Goal: Task Accomplishment & Management: Manage account settings

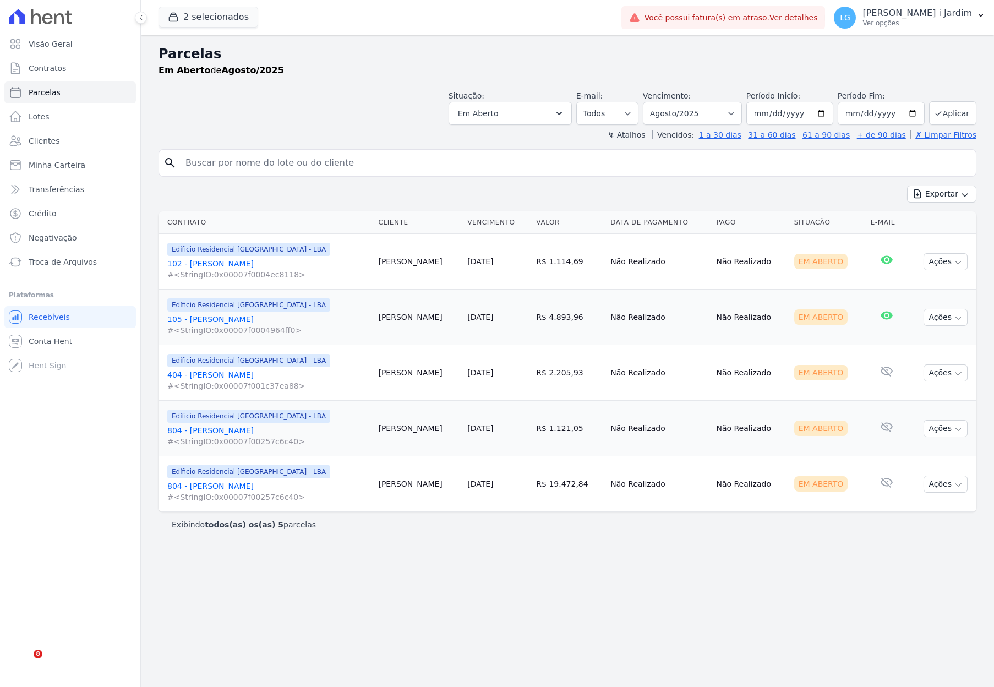
select select
click at [194, 12] on button "2 selecionados" at bounding box center [209, 17] width 100 height 21
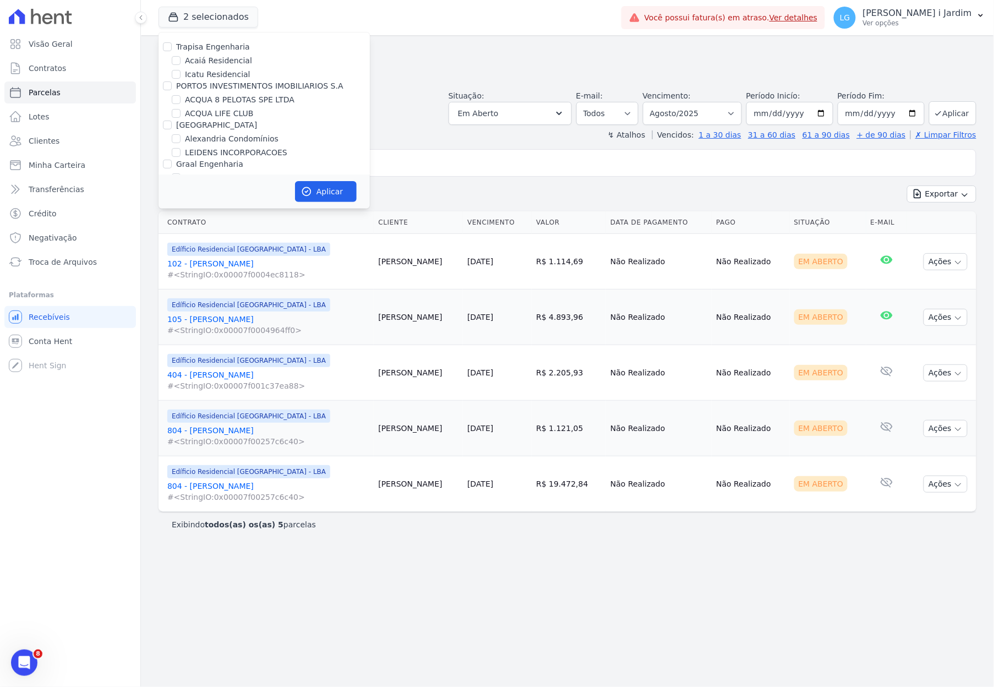
click at [216, 42] on label "Trapisa Engenharia" at bounding box center [213, 46] width 74 height 9
click at [172, 42] on input "Trapisa Engenharia" at bounding box center [167, 46] width 9 height 9
checkbox input "true"
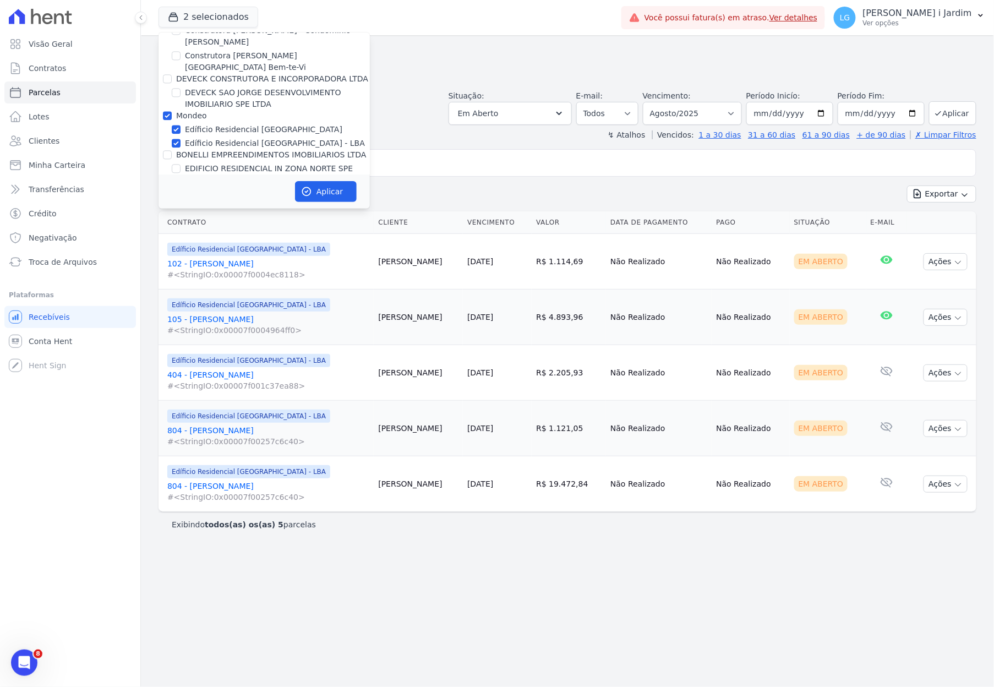
scroll to position [807, 0]
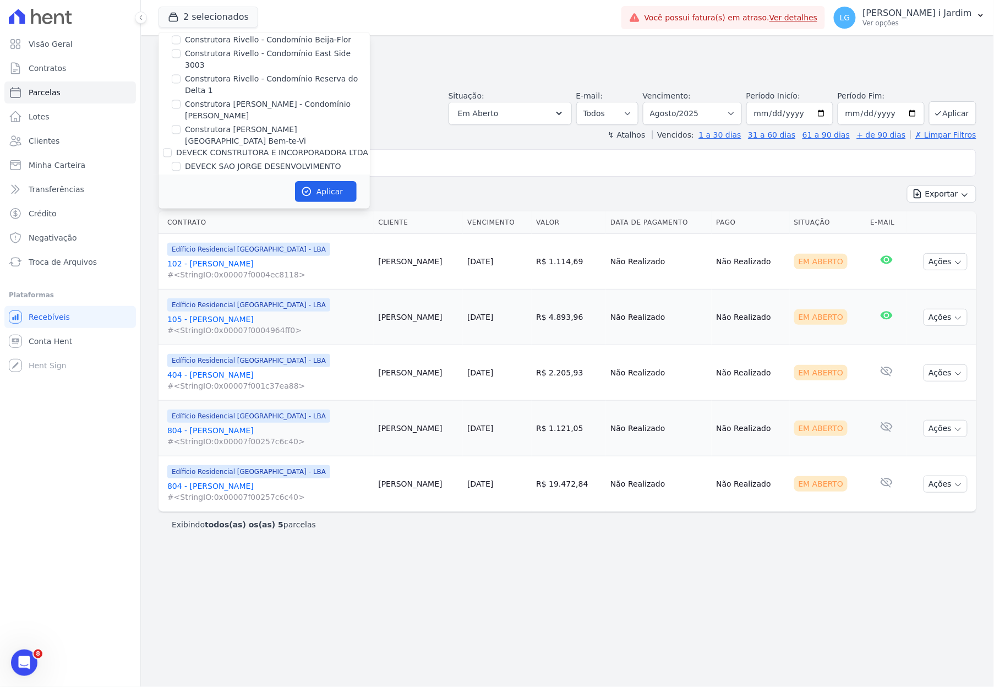
click at [197, 185] on label "Mondeo" at bounding box center [191, 189] width 31 height 9
click at [172, 185] on input "Mondeo" at bounding box center [167, 189] width 9 height 9
checkbox input "false"
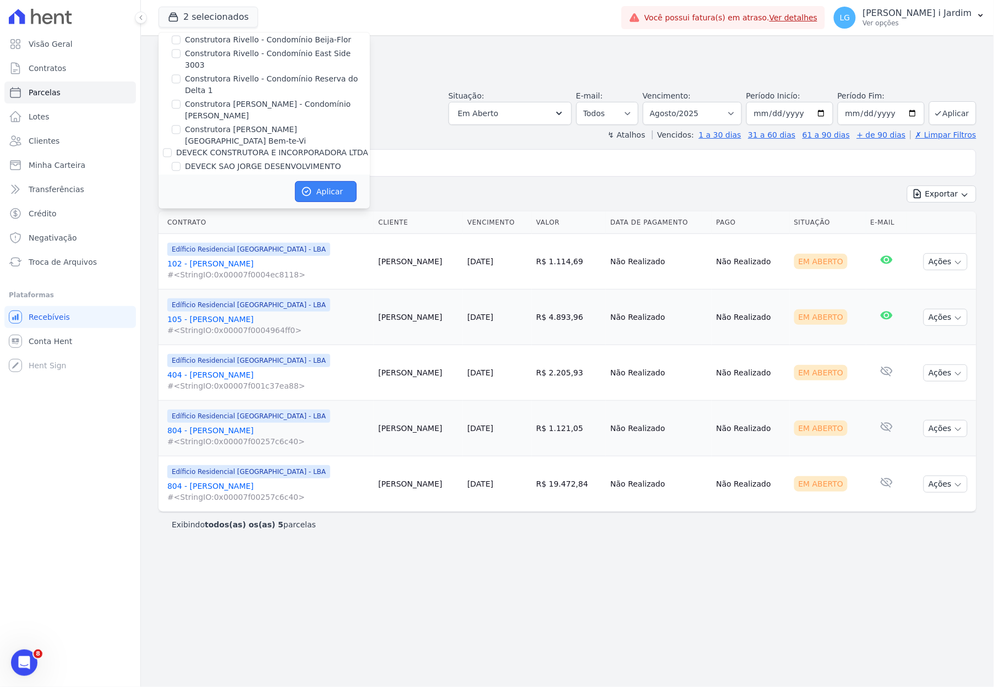
click at [316, 190] on button "Aplicar" at bounding box center [326, 191] width 62 height 21
select select
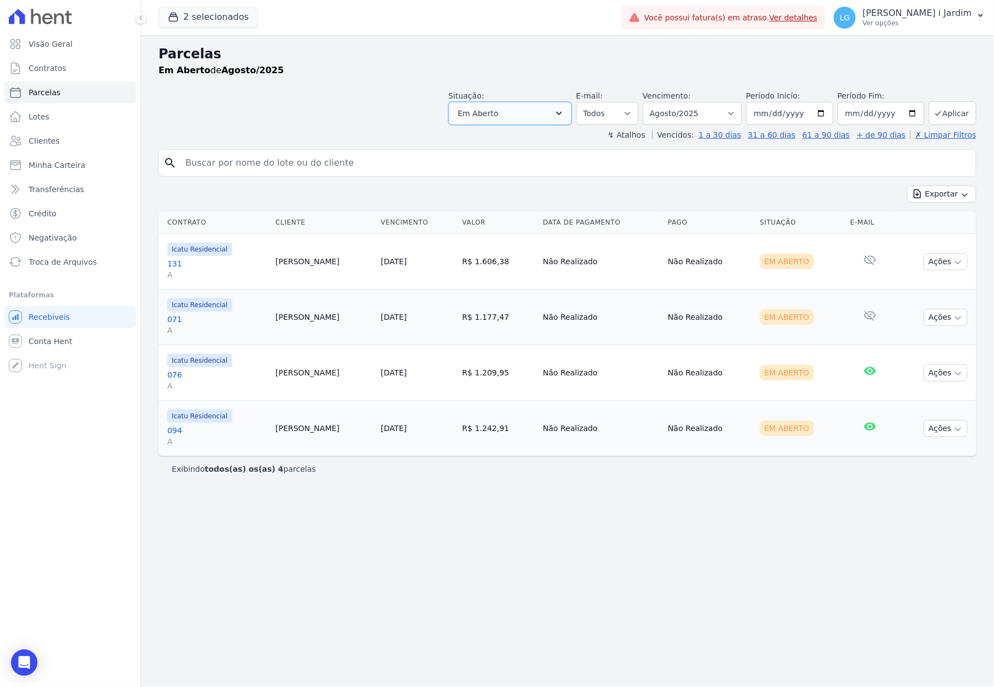
drag, startPoint x: 564, startPoint y: 111, endPoint x: 548, endPoint y: 133, distance: 26.9
click at [563, 111] on button "Em Aberto" at bounding box center [510, 113] width 123 height 23
click at [514, 113] on button "Em Aberto" at bounding box center [510, 113] width 123 height 23
click at [532, 124] on button "Em Aberto" at bounding box center [510, 113] width 123 height 23
click at [533, 122] on button "Em Aberto" at bounding box center [510, 113] width 123 height 23
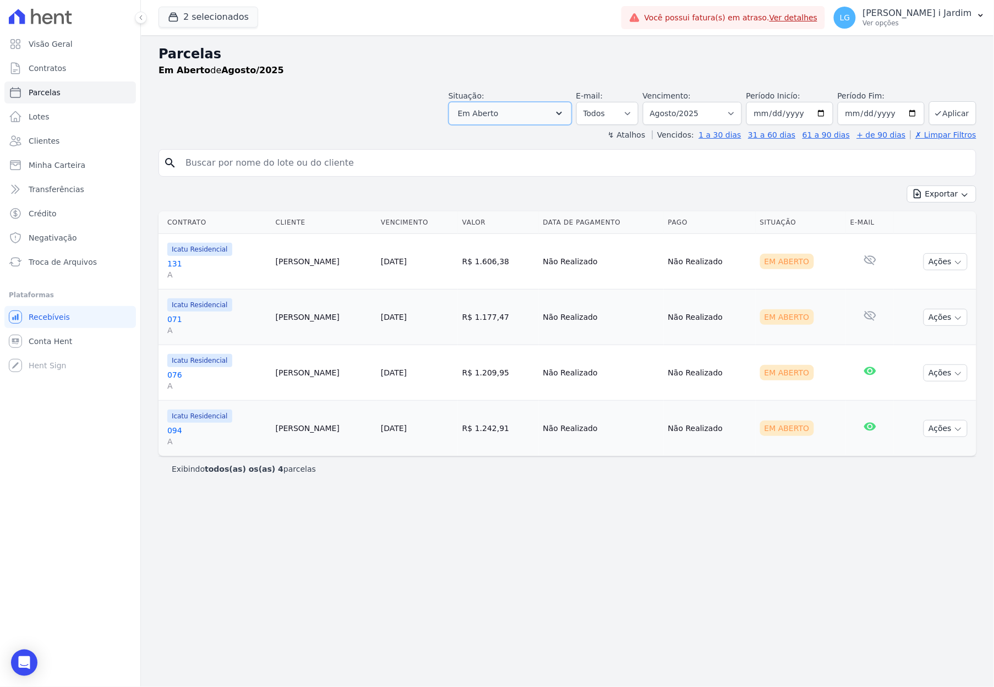
click at [533, 122] on button "Em Aberto" at bounding box center [510, 113] width 123 height 23
click at [98, 79] on ul "Visão Geral Contratos [GEOGRAPHIC_DATA] Lotes Clientes Minha Carteira Transferê…" at bounding box center [70, 153] width 132 height 240
click at [100, 86] on link "Parcelas" at bounding box center [70, 92] width 132 height 22
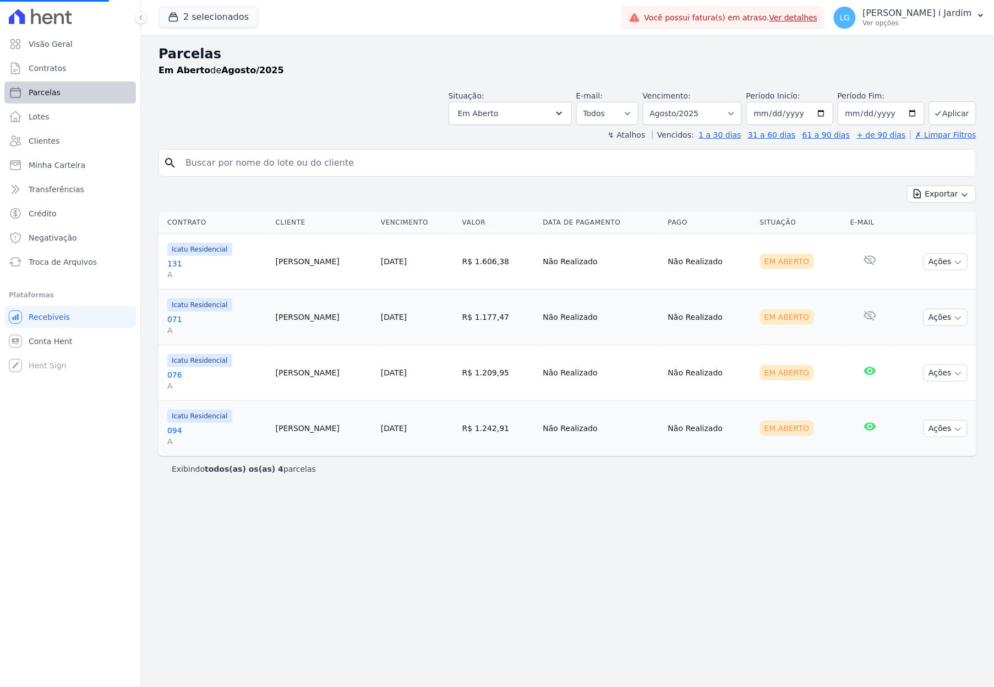
select select
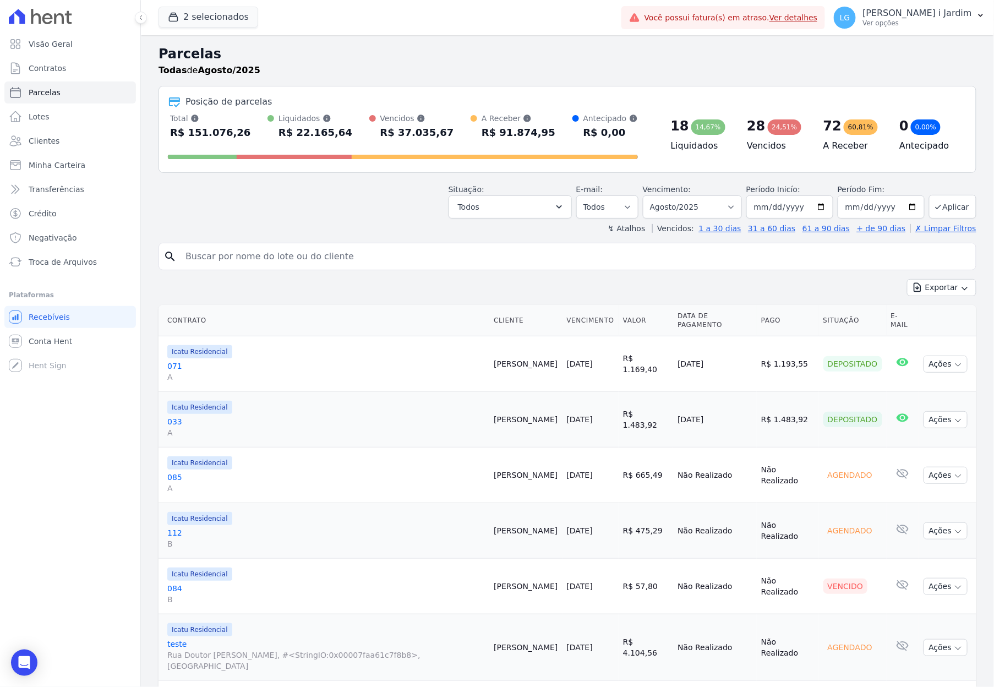
click at [541, 192] on div "Situação: Agendado Em Aberto Pago Processando Cancelado Vencido Transferindo De…" at bounding box center [510, 201] width 123 height 35
click at [543, 206] on button "Todos" at bounding box center [510, 206] width 123 height 23
click at [532, 200] on button "Todos" at bounding box center [510, 206] width 123 height 23
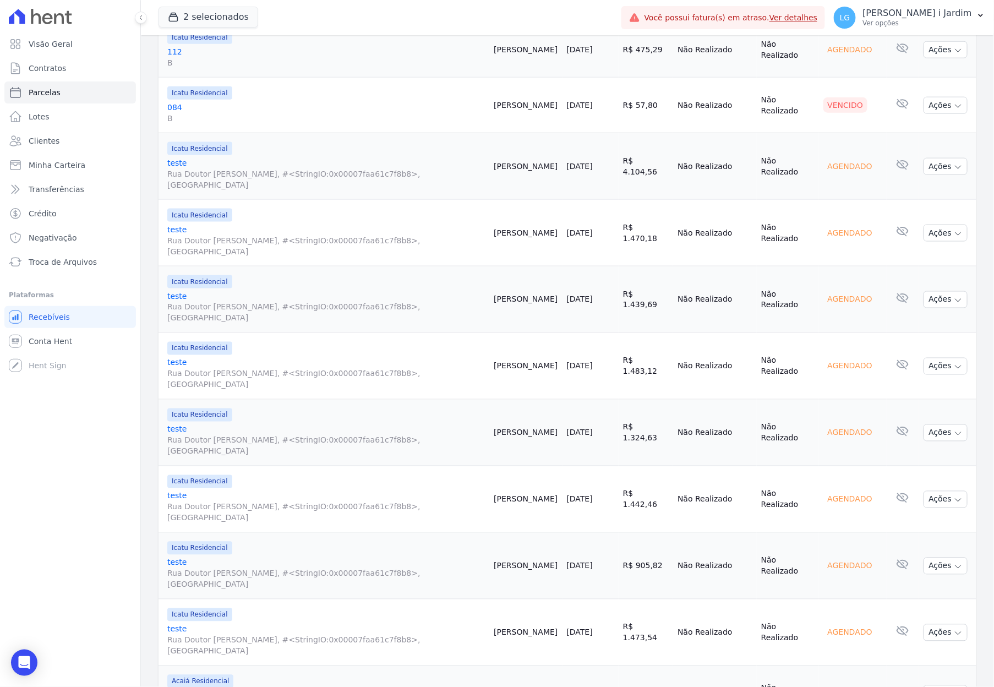
scroll to position [514, 0]
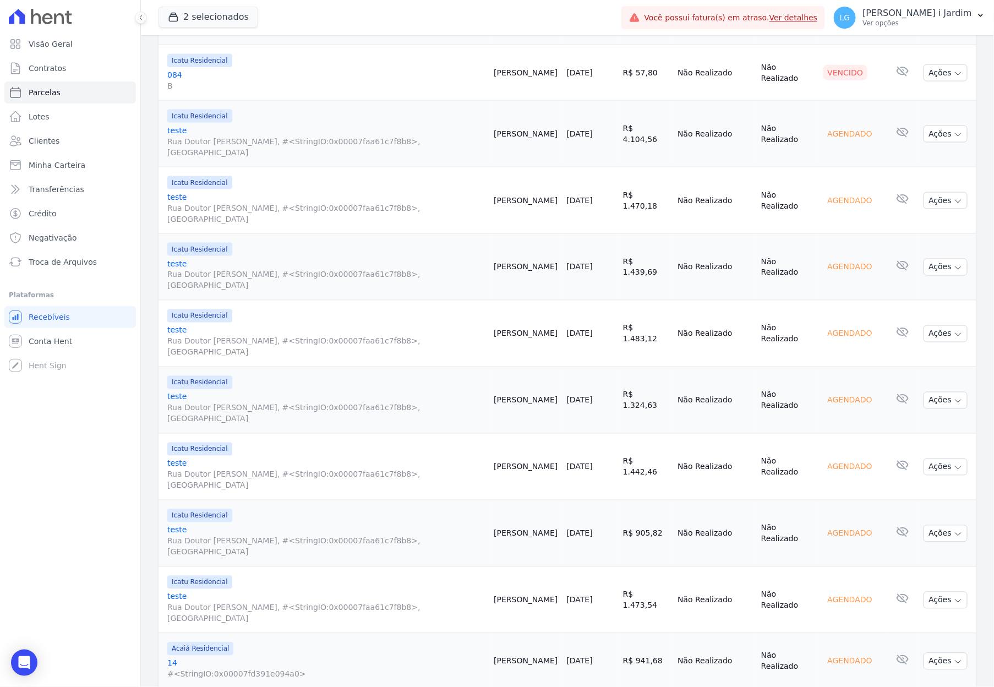
drag, startPoint x: 478, startPoint y: 533, endPoint x: 409, endPoint y: 421, distance: 131.6
click at [409, 421] on tbody "Icatu Residencial 071 A [PERSON_NAME] [DATE] R$ 1.169,40 [DATE] R$ 1.193,55 Dep…" at bounding box center [568, 562] width 818 height 1478
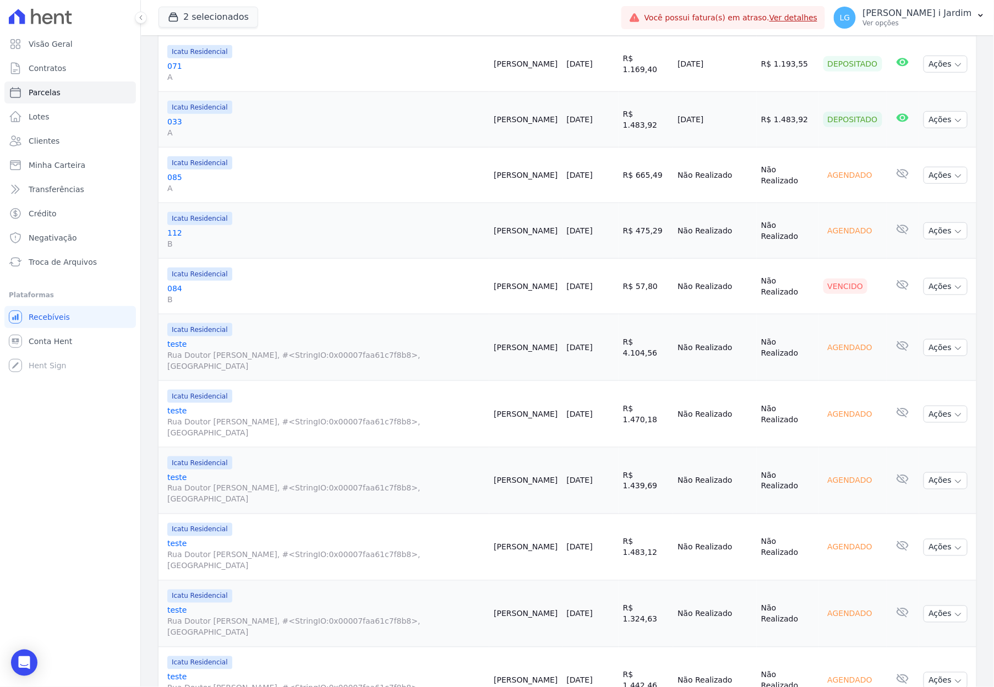
scroll to position [293, 0]
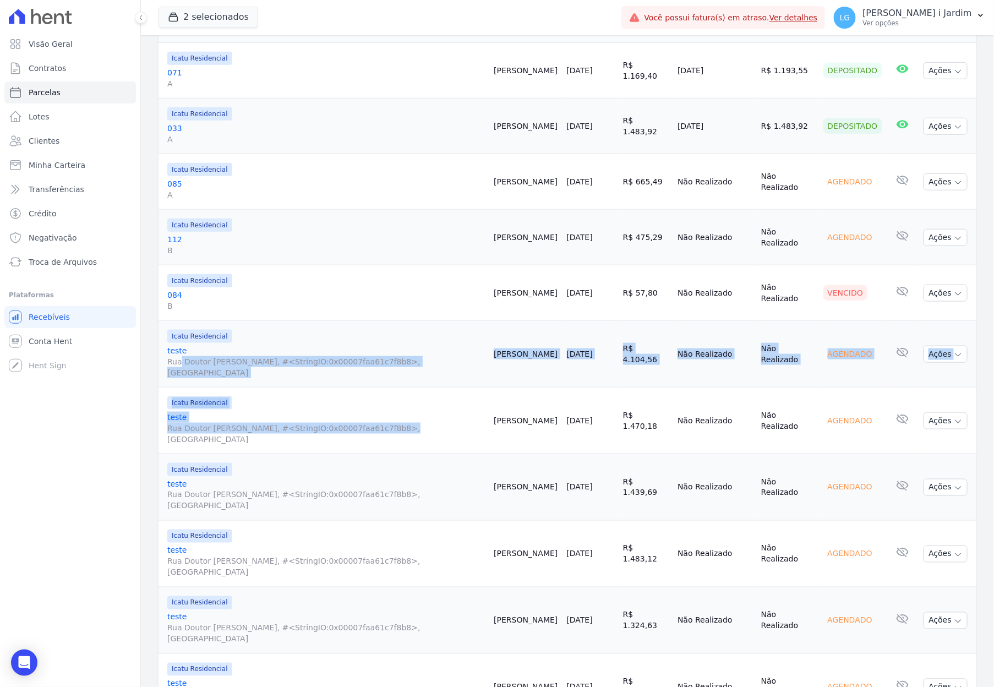
drag, startPoint x: 180, startPoint y: 366, endPoint x: 216, endPoint y: 431, distance: 74.0
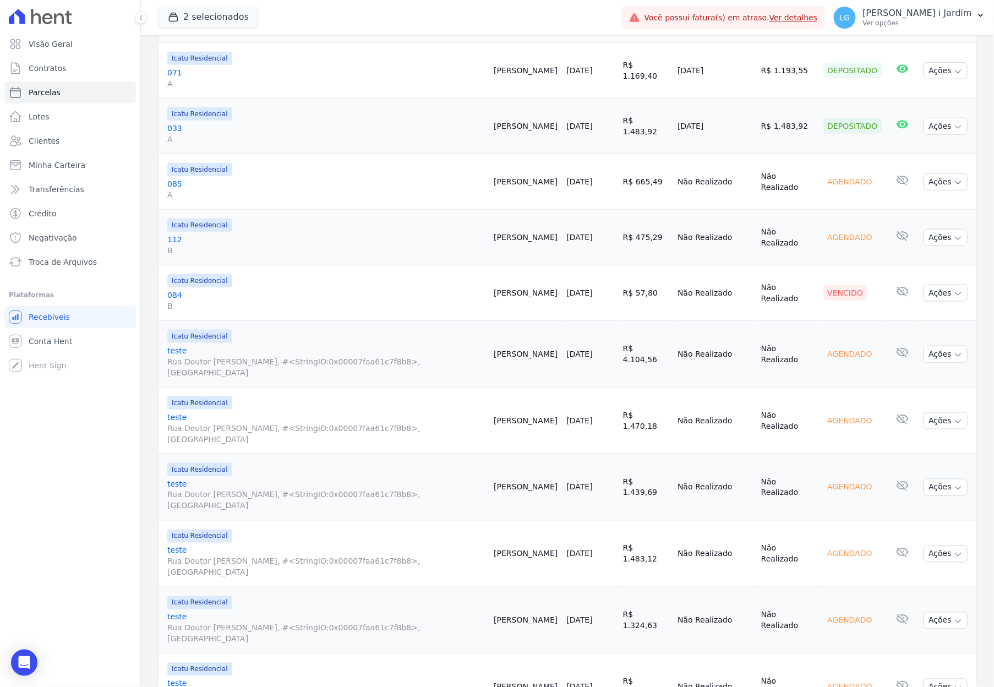
click at [119, 445] on div "Visão Geral Contratos [GEOGRAPHIC_DATA] Lotes Clientes Minha Carteira Transferê…" at bounding box center [70, 343] width 140 height 687
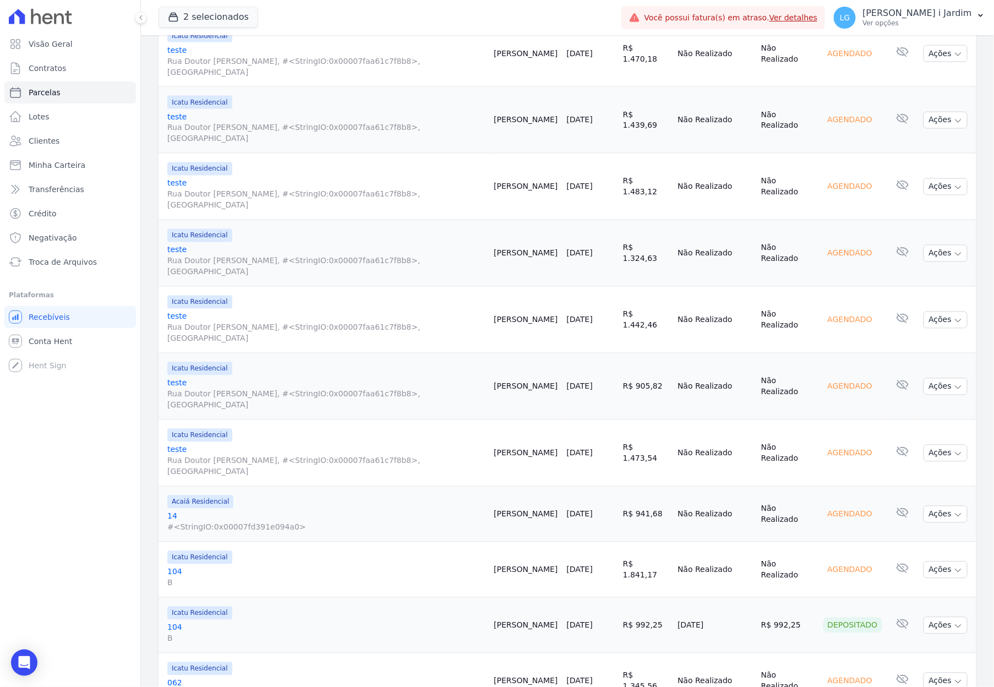
scroll to position [1086, 0]
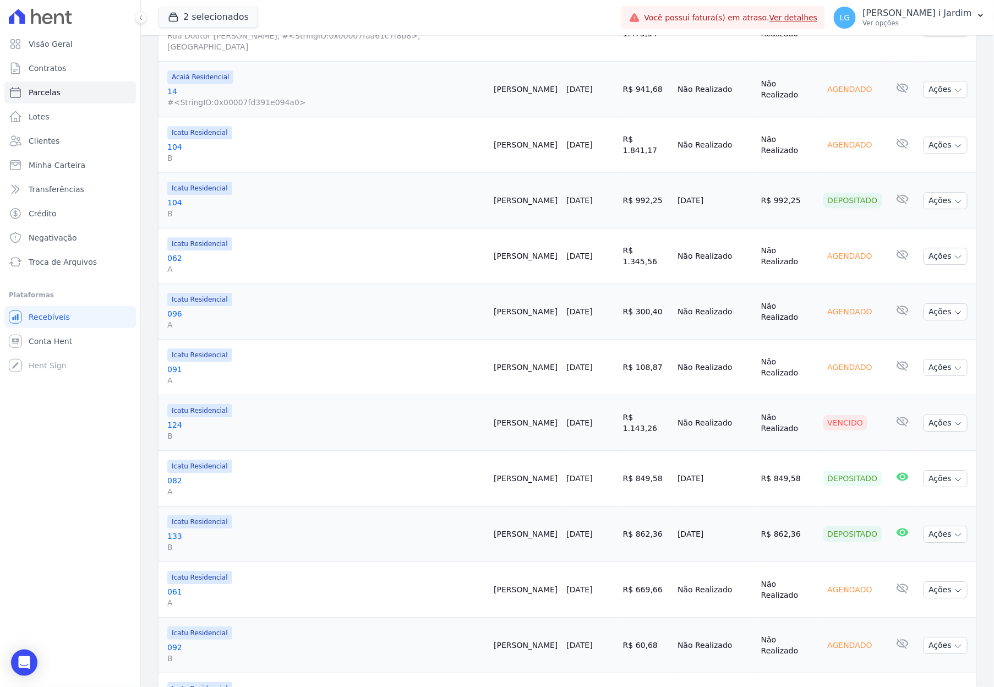
select select
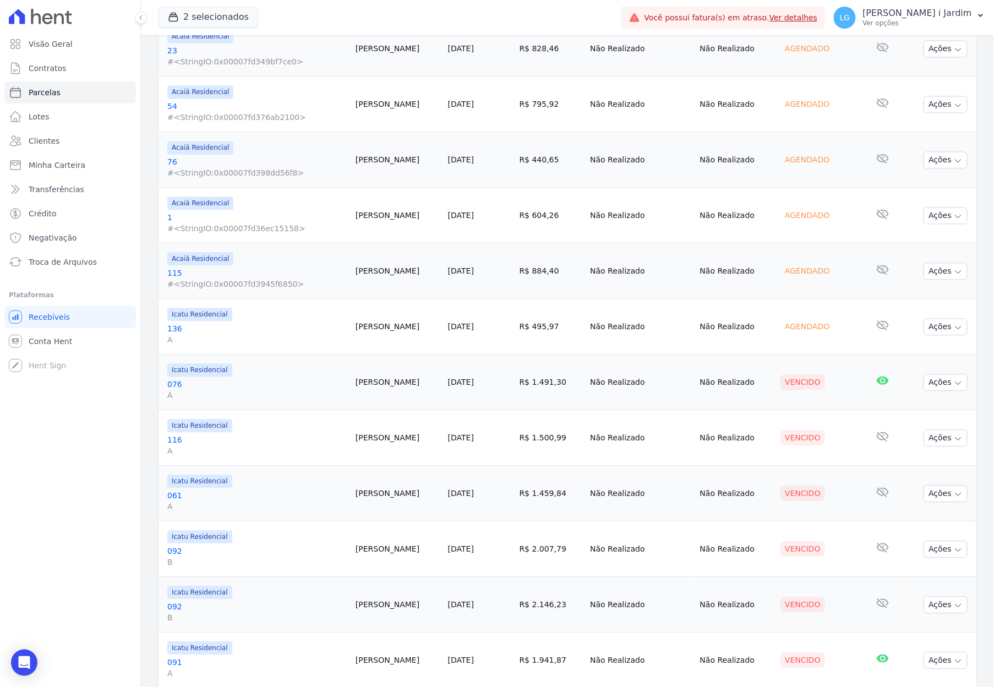
scroll to position [1086, 0]
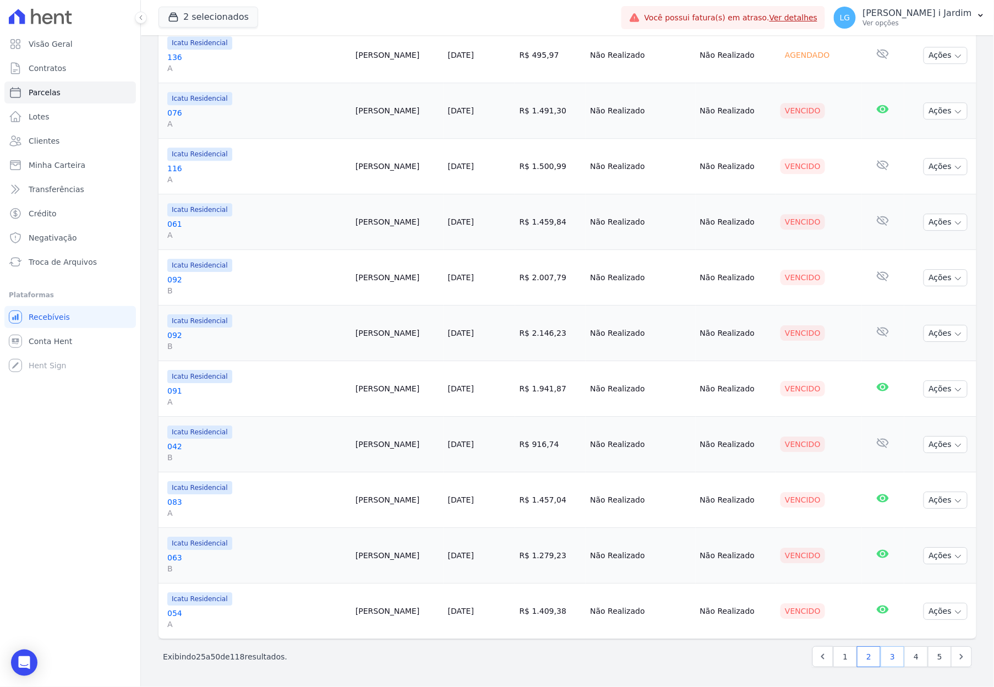
click at [885, 654] on link "3" at bounding box center [893, 656] width 24 height 21
select select
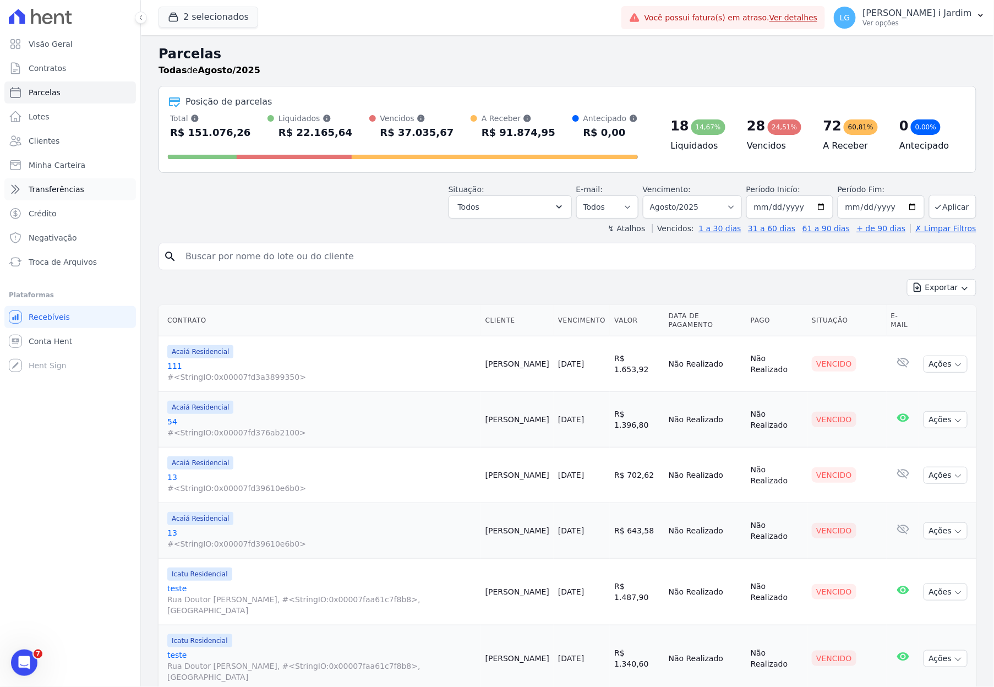
click at [86, 191] on link "Transferências" at bounding box center [70, 189] width 132 height 22
click at [72, 190] on span "Transferências" at bounding box center [57, 189] width 56 height 11
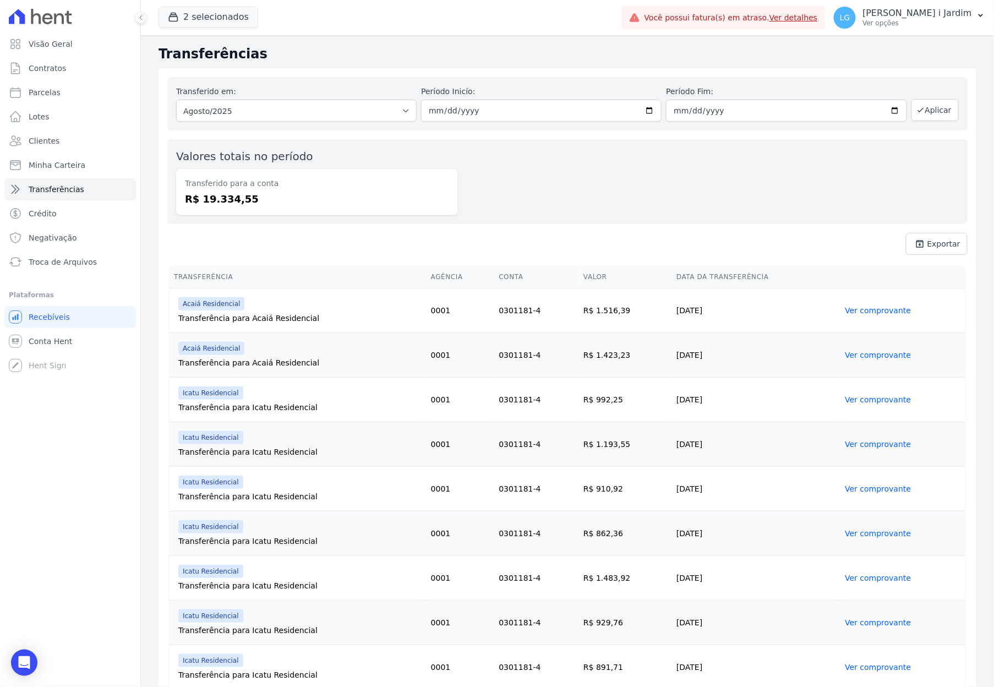
click at [223, 199] on dd "R$ 19.334,55" at bounding box center [317, 199] width 264 height 15
copy dd "19.334,55"
